Goal: Find specific page/section: Find specific page/section

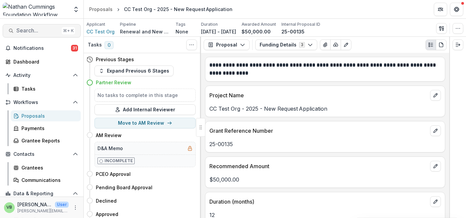
click at [33, 29] on span "Search..." at bounding box center [37, 30] width 43 height 6
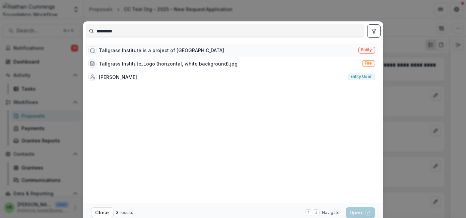
type input "*********"
click at [157, 48] on div "Tallgrass Institute is a project of [GEOGRAPHIC_DATA]" at bounding box center [161, 50] width 125 height 7
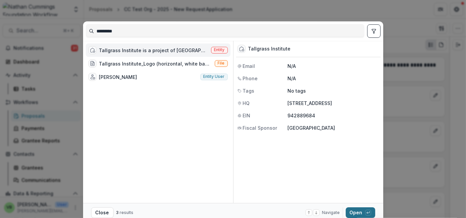
click at [354, 212] on button "Open with enter key" at bounding box center [360, 213] width 29 height 11
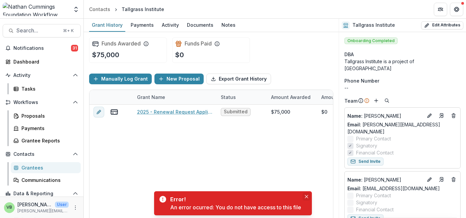
click at [307, 197] on icon "Close" at bounding box center [306, 196] width 3 height 3
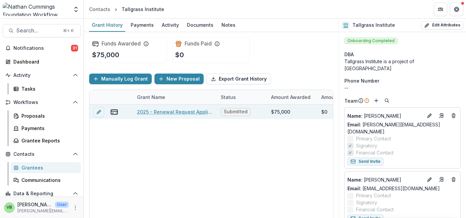
click at [172, 110] on link "2025 - Renewal Request Application" at bounding box center [175, 112] width 76 height 7
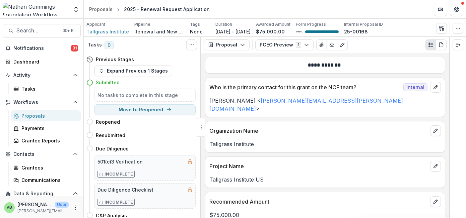
click at [335, 9] on header "Proposals 2025 - Renewal Request Application" at bounding box center [275, 9] width 382 height 18
click at [341, 9] on header "Proposals 2025 - Renewal Request Application" at bounding box center [275, 9] width 382 height 18
click at [374, 8] on header "Proposals 2025 - Renewal Request Application" at bounding box center [275, 9] width 382 height 18
click at [380, 7] on header "Proposals 2025 - Renewal Request Application" at bounding box center [275, 9] width 382 height 18
click at [341, 11] on header "Proposals 2025 - Renewal Request Application" at bounding box center [275, 9] width 382 height 18
